Goal: Task Accomplishment & Management: Complete application form

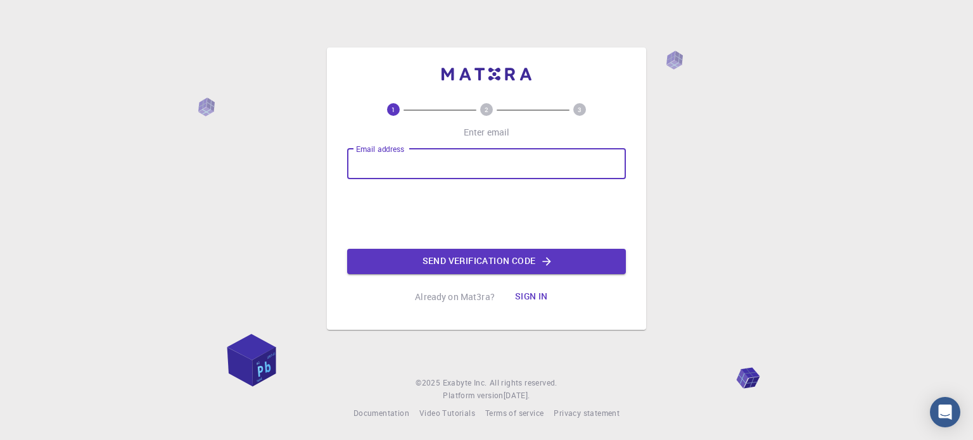
type input "[EMAIL_ADDRESS][DOMAIN_NAME]"
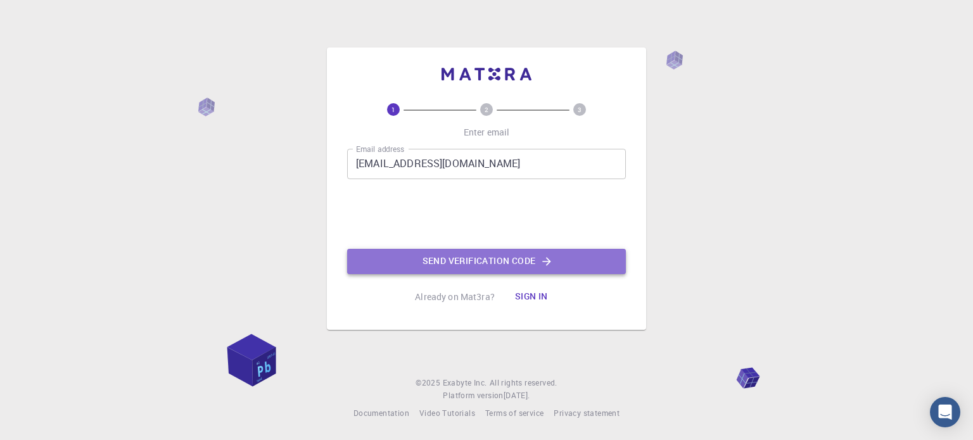
click at [442, 265] on button "Send verification code" at bounding box center [486, 261] width 279 height 25
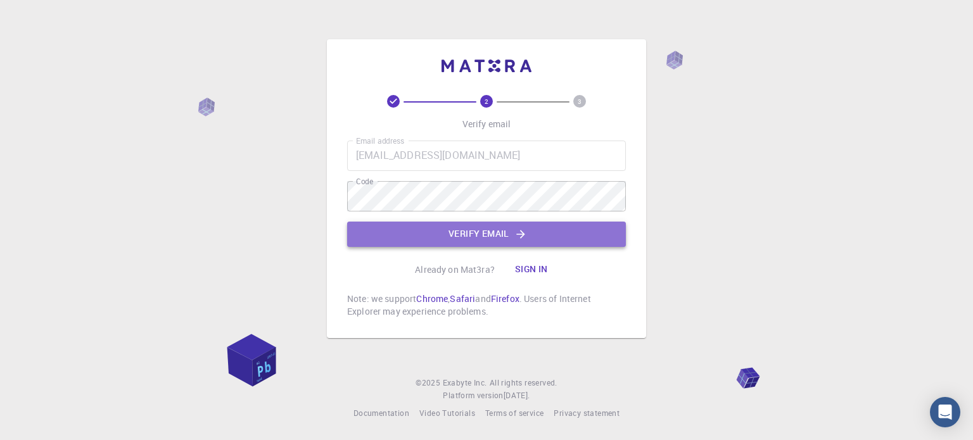
click at [486, 235] on button "Verify email" at bounding box center [486, 234] width 279 height 25
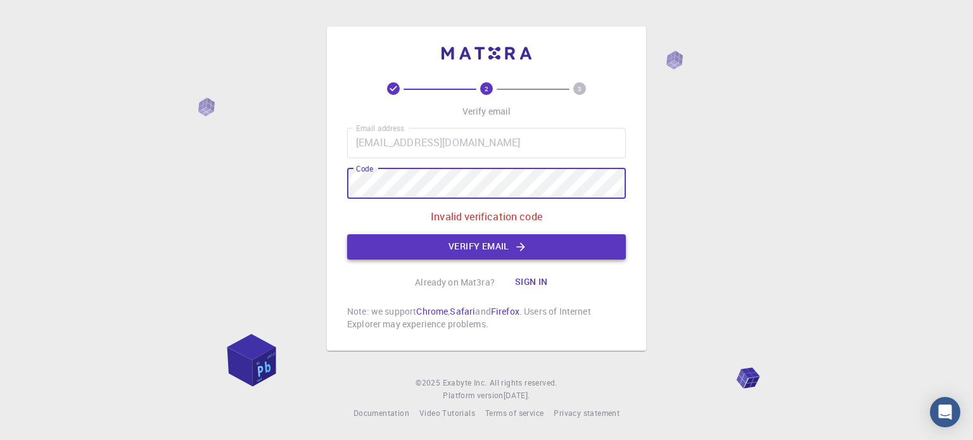
click at [449, 253] on button "Verify email" at bounding box center [486, 246] width 279 height 25
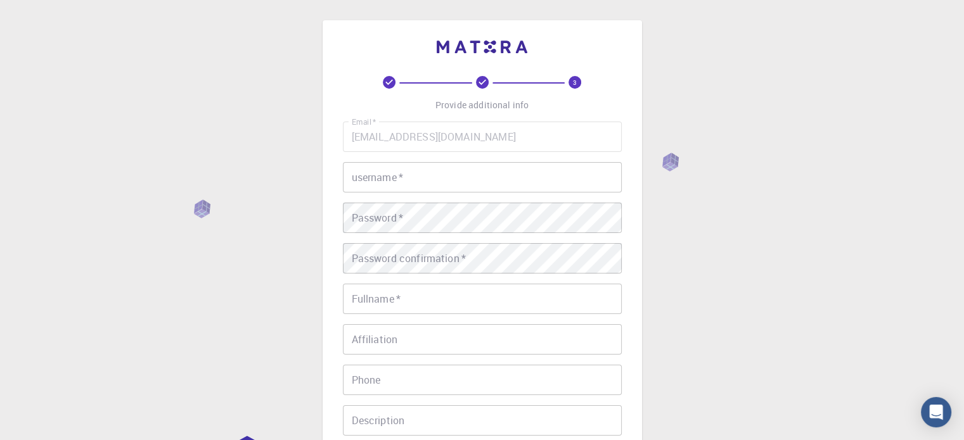
click at [427, 190] on input "username   *" at bounding box center [482, 177] width 279 height 30
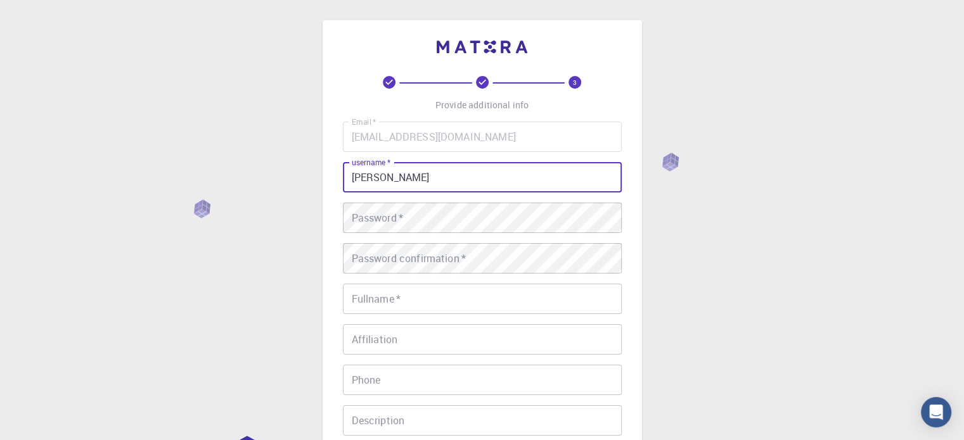
type input "[PERSON_NAME]"
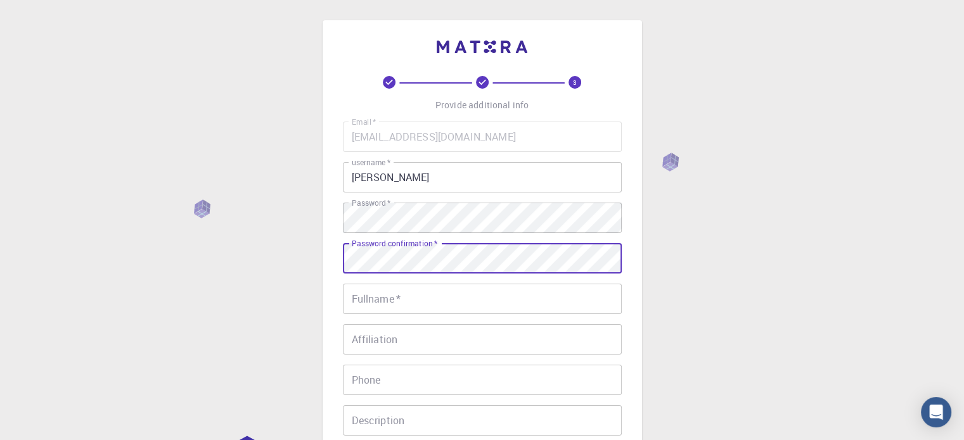
click at [423, 305] on input "Fullname   *" at bounding box center [482, 299] width 279 height 30
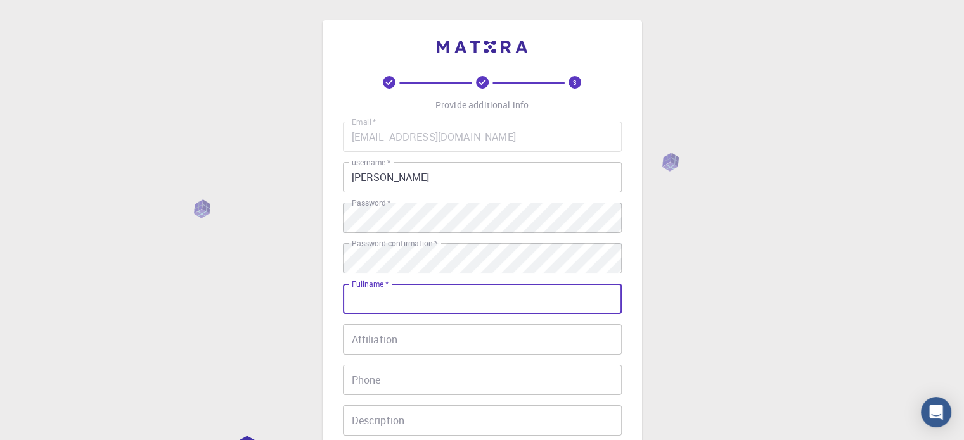
type input "[PERSON_NAME]"
type input "03348566462"
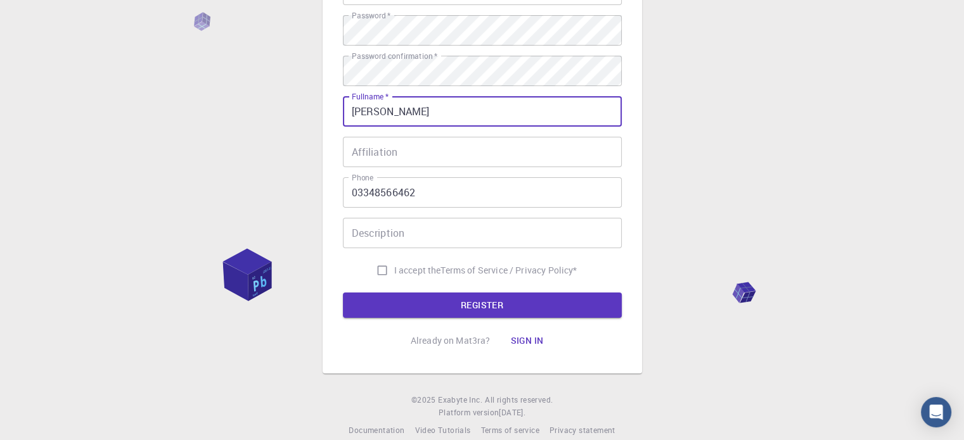
scroll to position [190, 0]
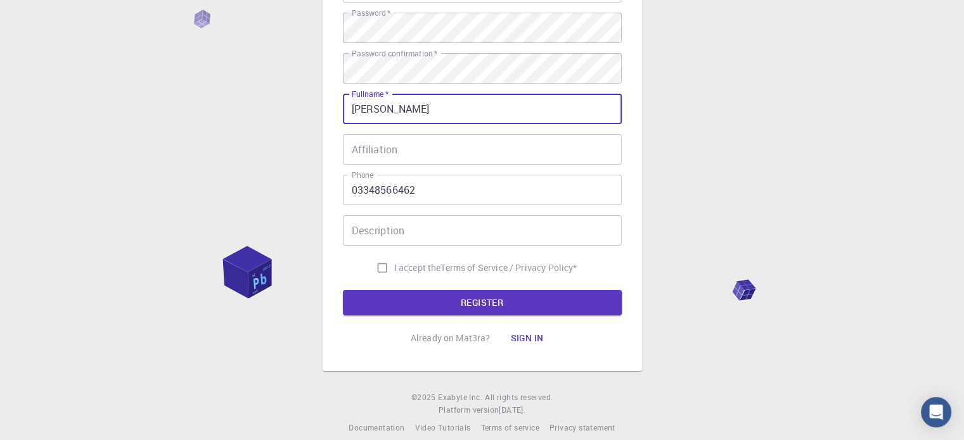
click at [385, 265] on input "I accept the Terms of Service / Privacy Policy *" at bounding box center [382, 268] width 24 height 24
checkbox input "true"
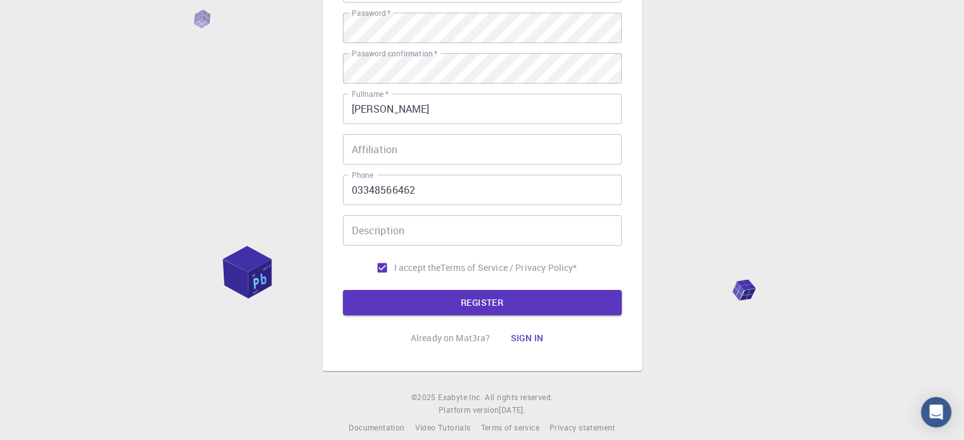
click at [448, 293] on button "REGISTER" at bounding box center [482, 302] width 279 height 25
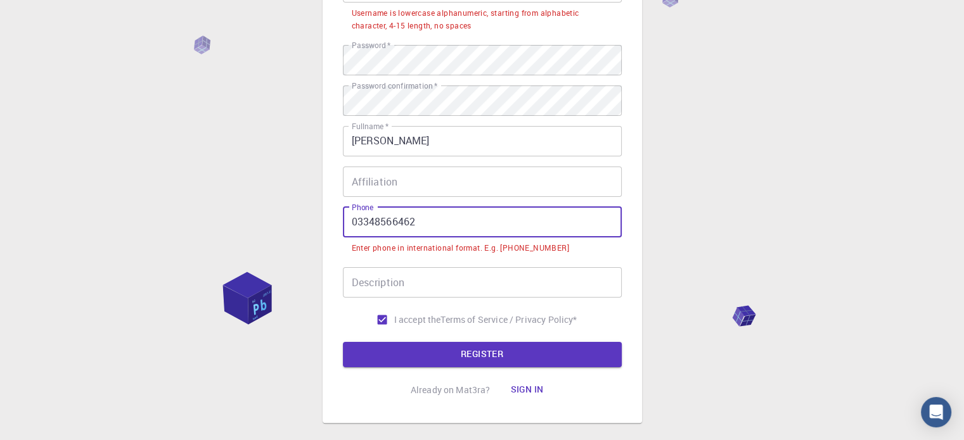
click at [361, 226] on input "03348566462" at bounding box center [482, 222] width 279 height 30
click at [357, 220] on input "03348566462" at bounding box center [482, 222] width 279 height 30
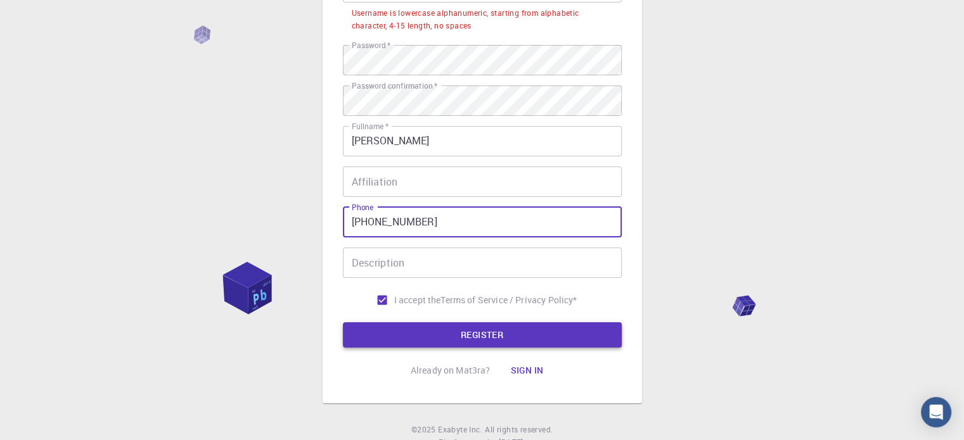
type input "[PHONE_NUMBER]"
click at [438, 332] on button "REGISTER" at bounding box center [482, 334] width 279 height 25
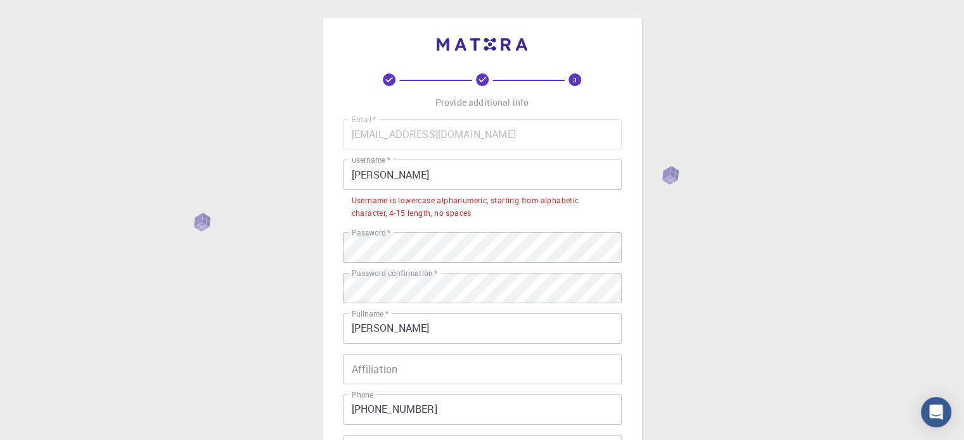
scroll to position [0, 0]
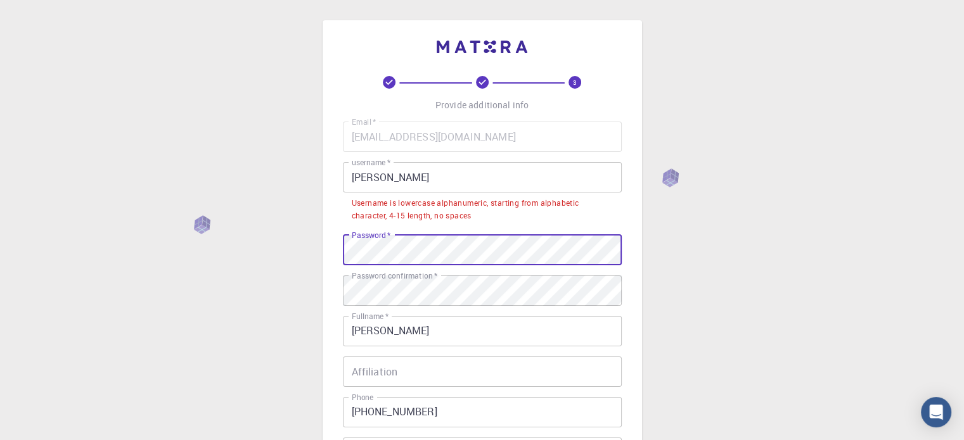
click at [210, 291] on div "3 Provide additional info Email   * [EMAIL_ADDRESS][DOMAIN_NAME] Email   * user…" at bounding box center [482, 338] width 964 height 677
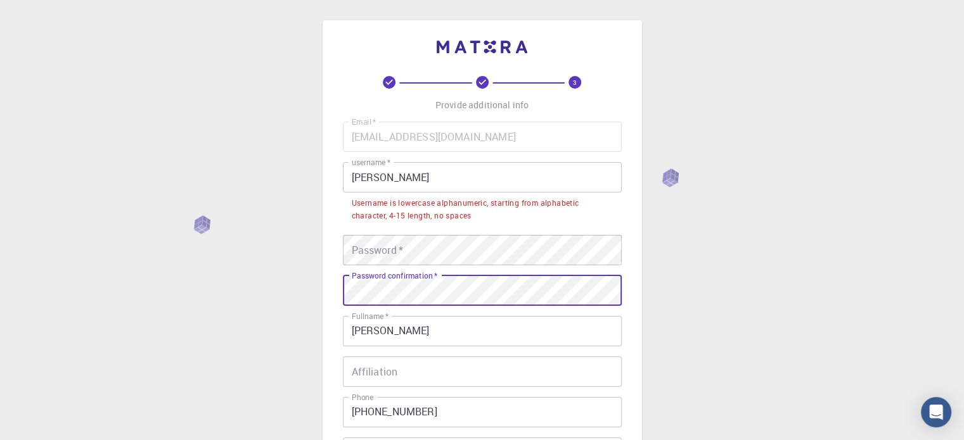
click at [327, 305] on div "3 Provide additional info Email   * [EMAIL_ADDRESS][DOMAIN_NAME] Email   * user…" at bounding box center [481, 306] width 319 height 573
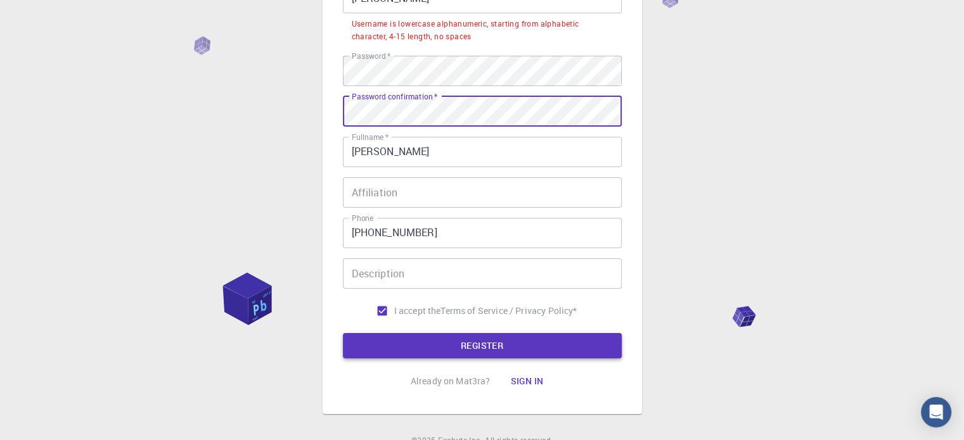
scroll to position [236, 0]
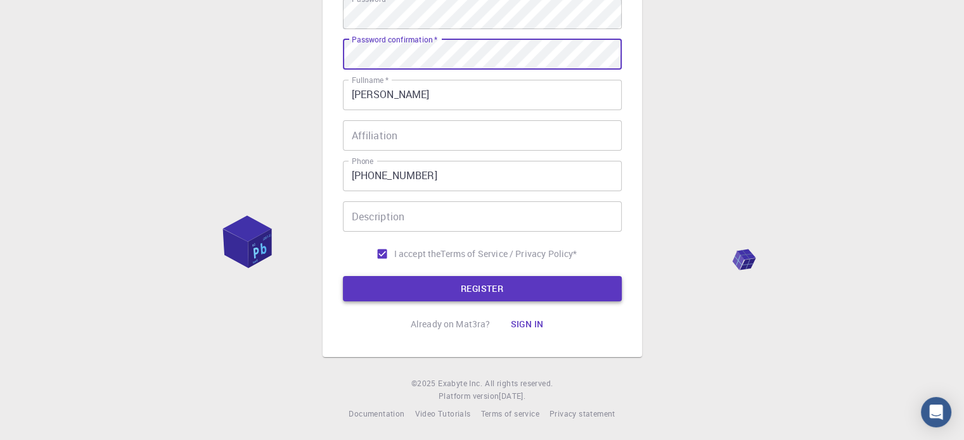
click at [454, 281] on button "REGISTER" at bounding box center [482, 288] width 279 height 25
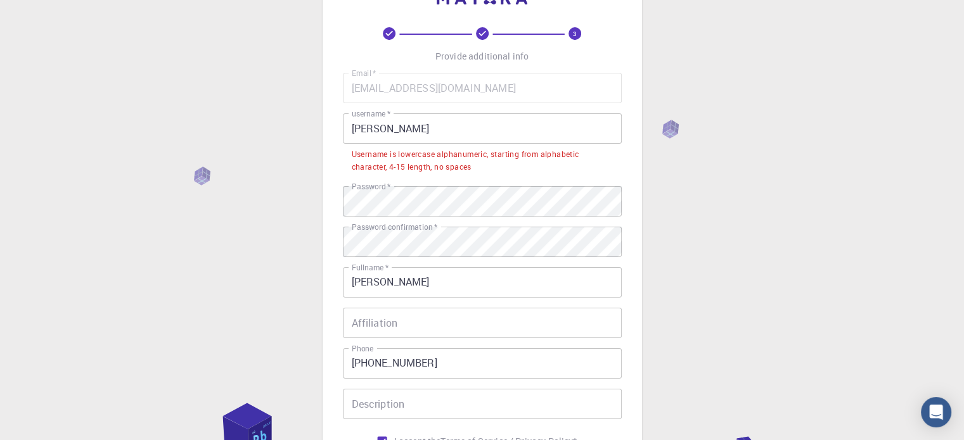
scroll to position [46, 0]
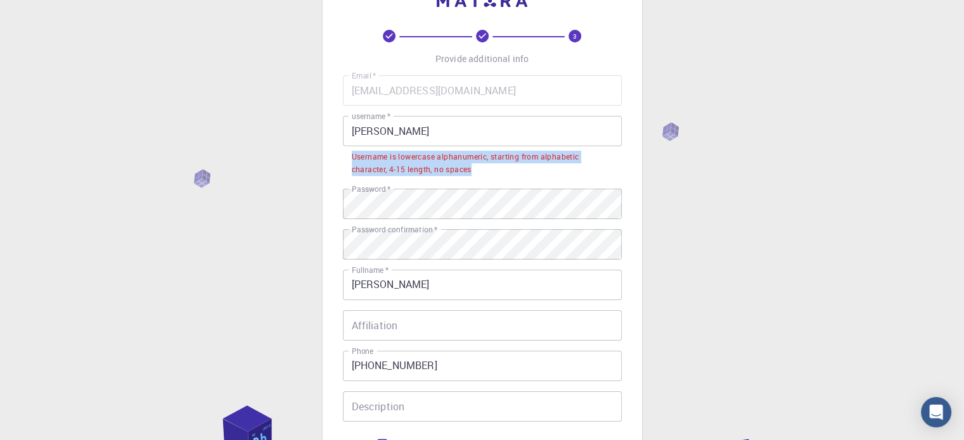
drag, startPoint x: 481, startPoint y: 168, endPoint x: 350, endPoint y: 156, distance: 132.3
click at [348, 156] on li "Username is lowercase alphanumeric, starting from alphabetic character, 4-15 le…" at bounding box center [482, 162] width 279 height 32
copy div "Username is lowercase alphanumeric, starting from alphabetic character, 4-15 le…"
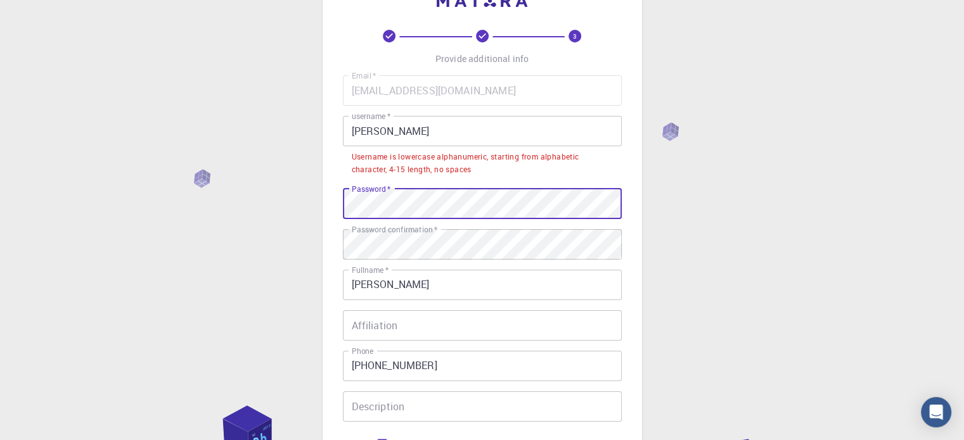
click at [324, 201] on div "3 Provide additional info Email   * [EMAIL_ADDRESS][DOMAIN_NAME] Email   * user…" at bounding box center [481, 260] width 319 height 573
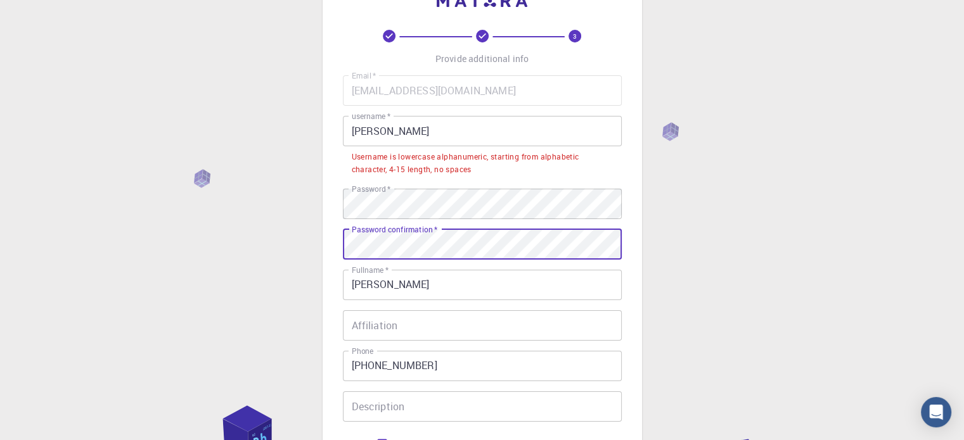
click at [317, 253] on div "3 Provide additional info Email   * [EMAIL_ADDRESS][DOMAIN_NAME] Email   * user…" at bounding box center [482, 292] width 964 height 677
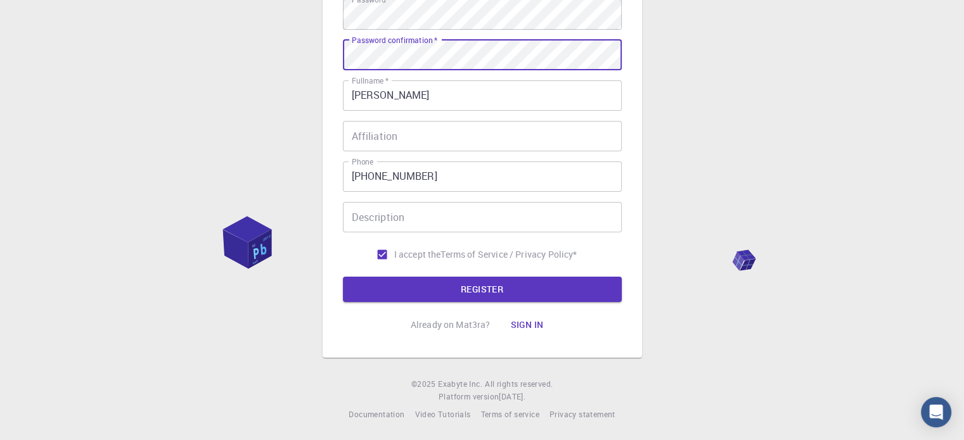
scroll to position [236, 0]
click at [448, 281] on button "REGISTER" at bounding box center [482, 288] width 279 height 25
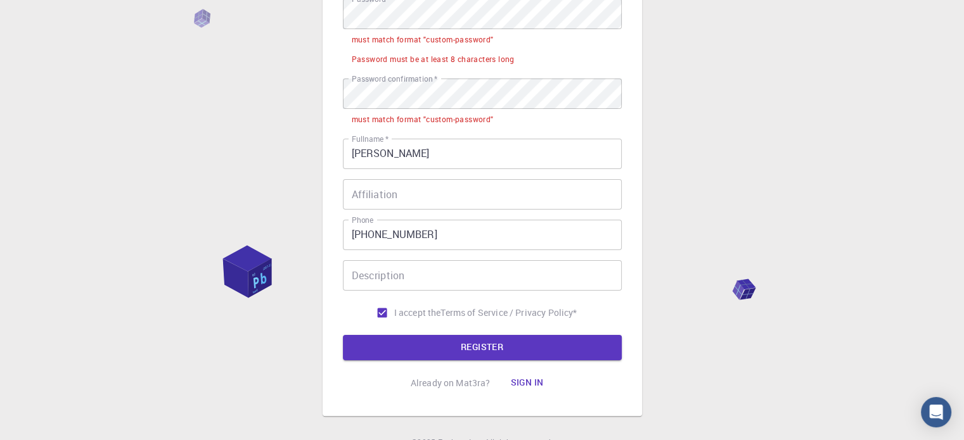
scroll to position [46, 0]
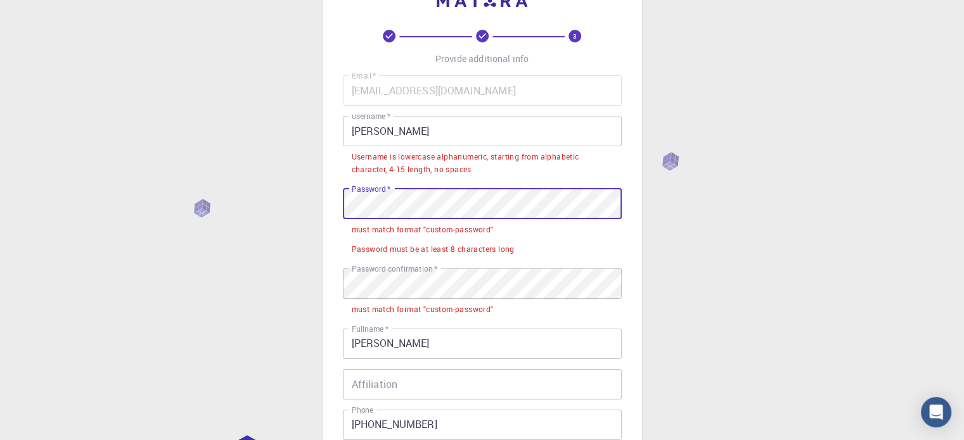
click at [304, 194] on div "3 Provide additional info Email   * [EMAIL_ADDRESS][DOMAIN_NAME] Email   * user…" at bounding box center [482, 322] width 964 height 736
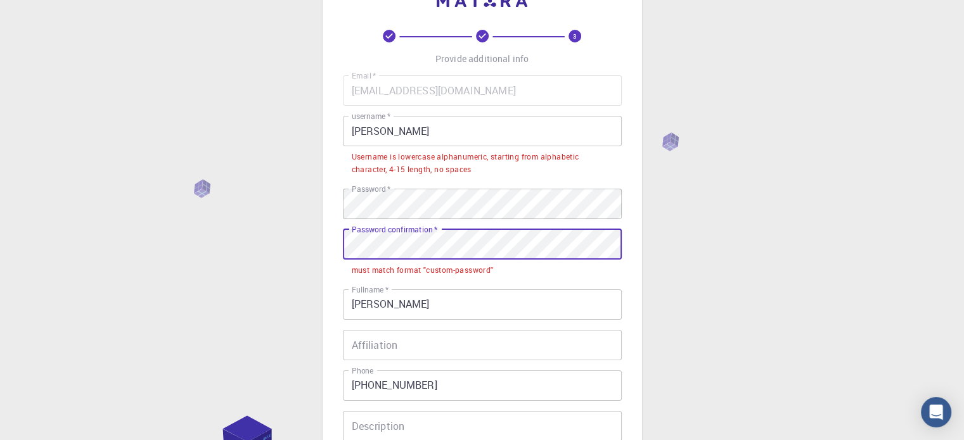
click at [309, 269] on div "3 Provide additional info Email   * [EMAIL_ADDRESS][DOMAIN_NAME] Email   * user…" at bounding box center [482, 302] width 964 height 696
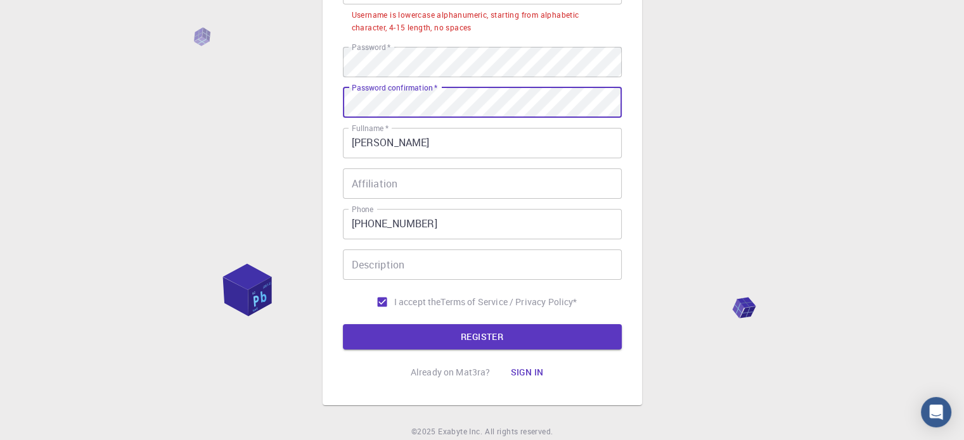
scroll to position [236, 0]
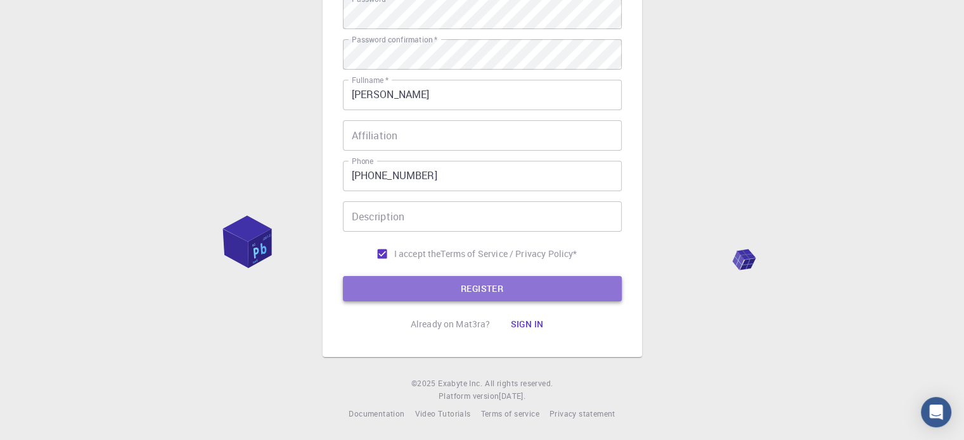
click at [558, 293] on button "REGISTER" at bounding box center [482, 288] width 279 height 25
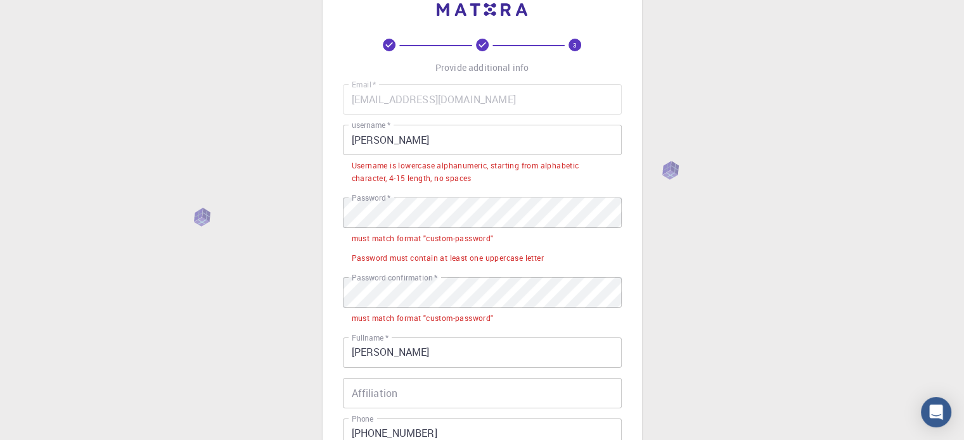
scroll to position [0, 0]
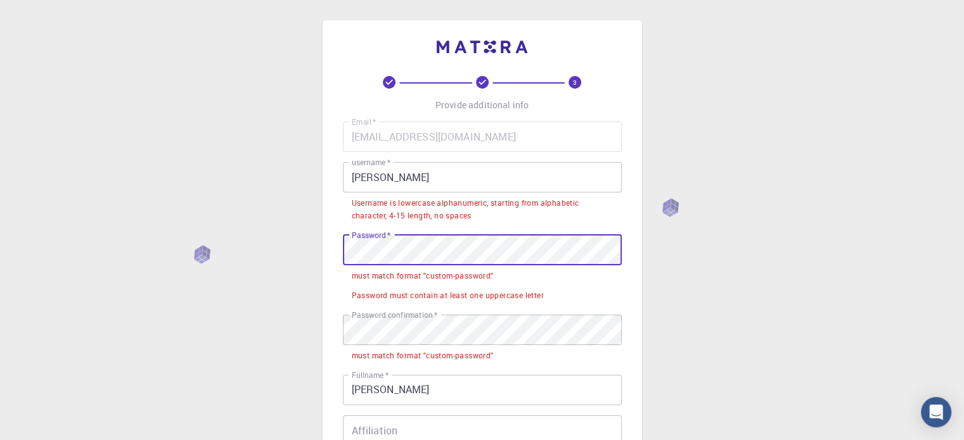
click at [315, 267] on div "3 Provide additional info Email   * [EMAIL_ADDRESS][DOMAIN_NAME] Email   * user…" at bounding box center [482, 368] width 964 height 736
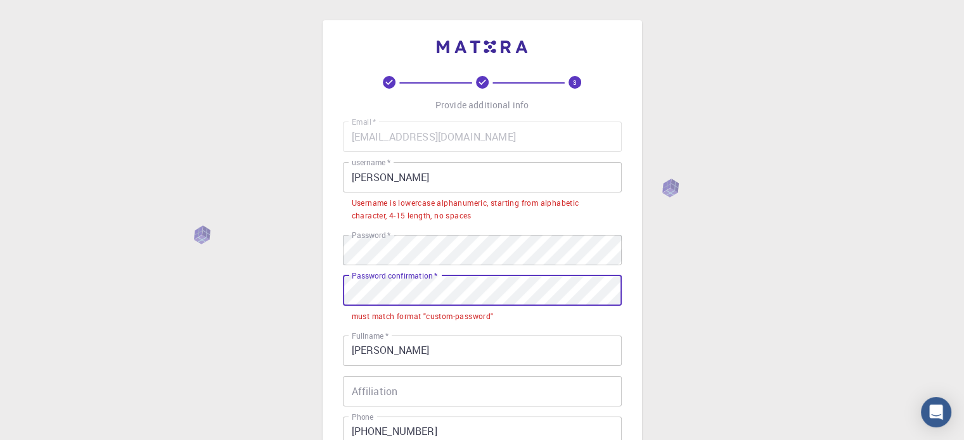
click at [324, 281] on div "3 Provide additional info Email   * [EMAIL_ADDRESS][DOMAIN_NAME] Email   * user…" at bounding box center [481, 316] width 319 height 593
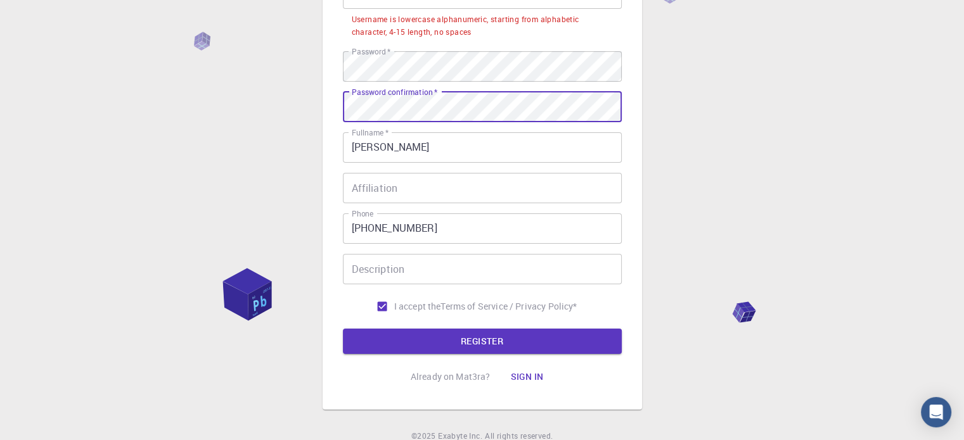
scroll to position [236, 0]
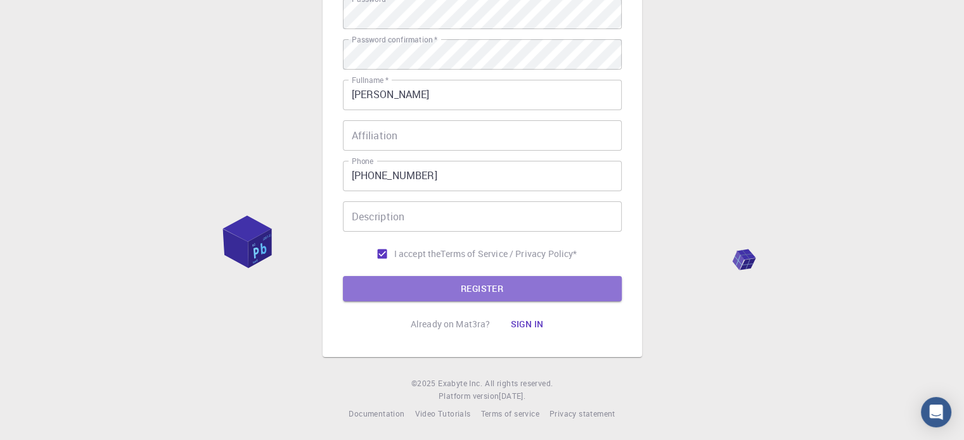
click at [452, 273] on form "Email   * [EMAIL_ADDRESS][DOMAIN_NAME] Email   * username   * Ali username   * …" at bounding box center [482, 93] width 279 height 416
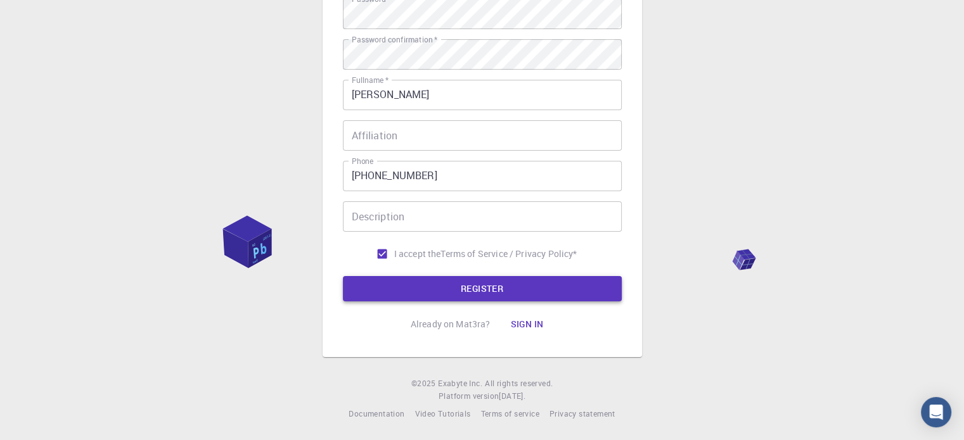
scroll to position [46, 0]
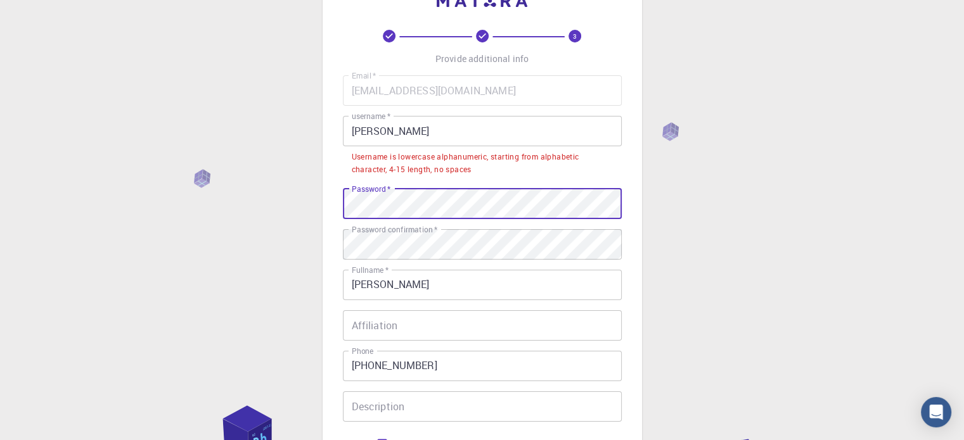
click at [331, 205] on div "3 Provide additional info Email   * [EMAIL_ADDRESS][DOMAIN_NAME] Email   * user…" at bounding box center [481, 260] width 319 height 573
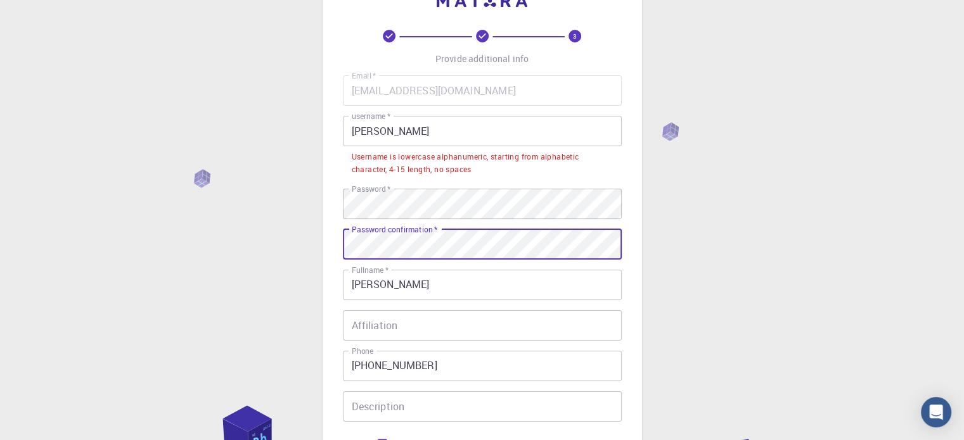
click at [301, 255] on div "3 Provide additional info Email   * [EMAIL_ADDRESS][DOMAIN_NAME] Email   * user…" at bounding box center [482, 292] width 964 height 677
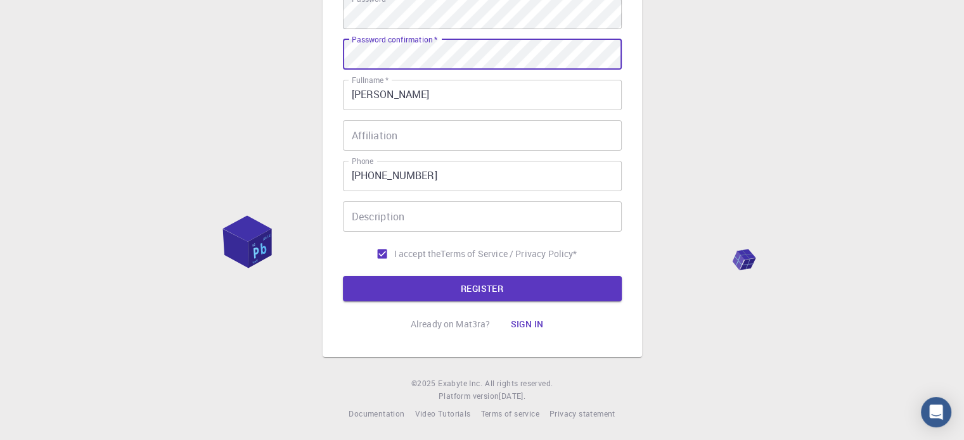
click at [490, 285] on button "REGISTER" at bounding box center [482, 288] width 279 height 25
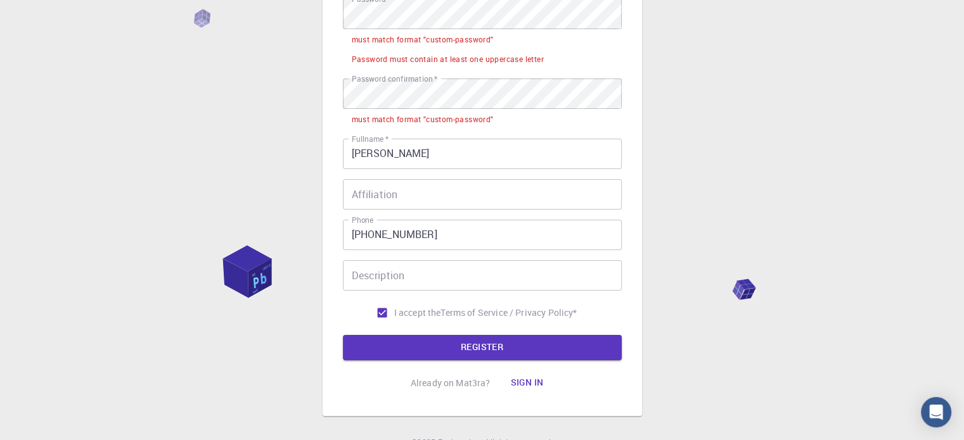
scroll to position [0, 0]
